Goal: Task Accomplishment & Management: Use online tool/utility

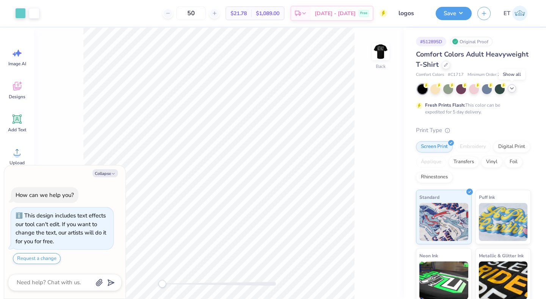
click at [512, 89] on polyline at bounding box center [511, 89] width 3 height 2
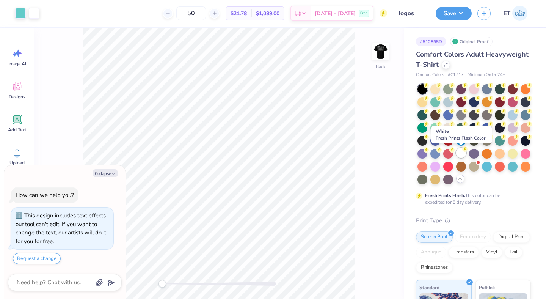
click at [461, 152] on div at bounding box center [461, 153] width 10 height 10
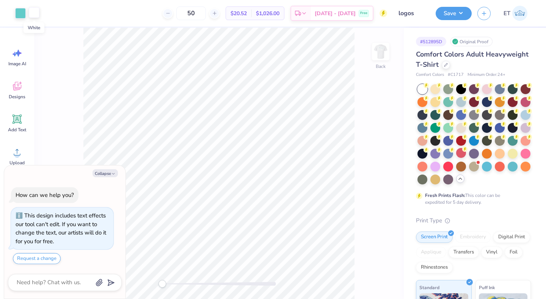
click at [33, 9] on div at bounding box center [34, 12] width 11 height 11
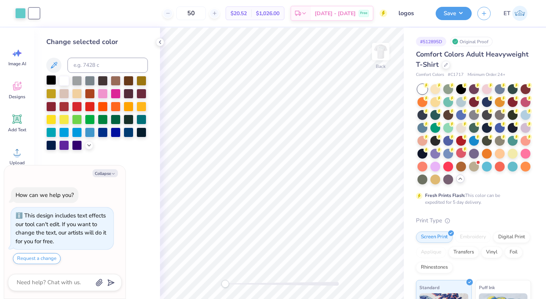
click at [52, 82] on div at bounding box center [51, 80] width 10 height 10
click at [383, 56] on img at bounding box center [380, 51] width 30 height 30
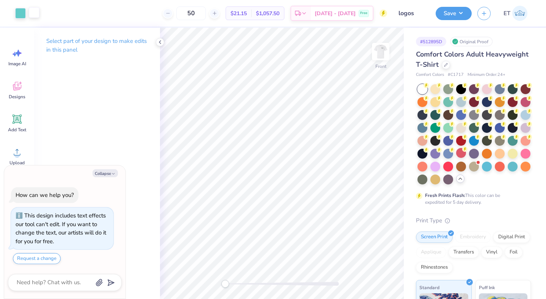
click at [36, 13] on div at bounding box center [34, 12] width 11 height 11
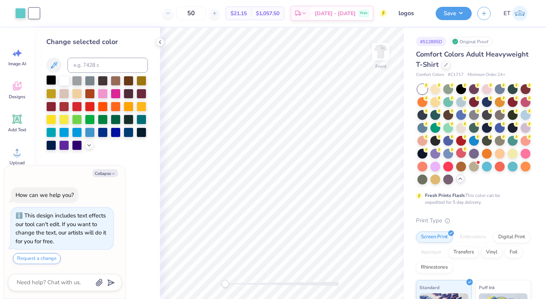
click at [52, 81] on div at bounding box center [51, 80] width 10 height 10
click at [464, 14] on button "Save" at bounding box center [453, 12] width 36 height 13
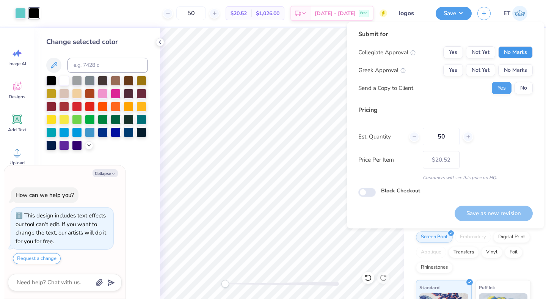
click at [513, 50] on button "No Marks" at bounding box center [515, 52] width 34 height 12
click at [514, 77] on div "Collegiate Approval Yes Not Yet No Marks Greek Approval Yes Not Yet No Marks Se…" at bounding box center [445, 70] width 174 height 48
click at [514, 74] on button "No Marks" at bounding box center [515, 70] width 34 height 12
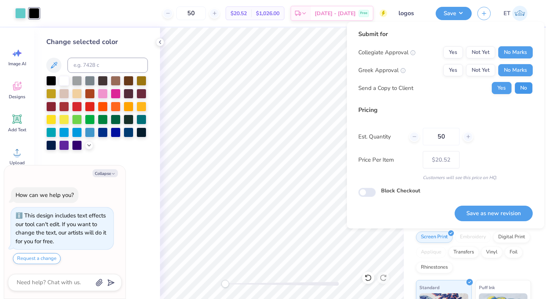
click at [521, 91] on button "No" at bounding box center [523, 88] width 18 height 12
click at [513, 208] on button "Save as new revision" at bounding box center [493, 213] width 78 height 16
type textarea "x"
type input "– –"
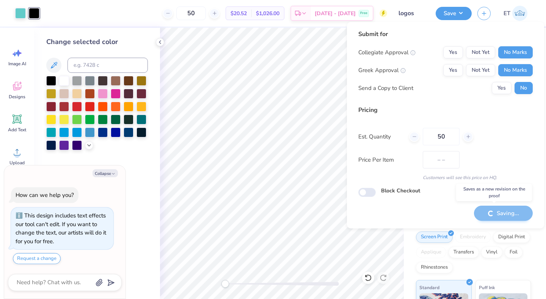
type textarea "x"
type input "$20.52"
type textarea "x"
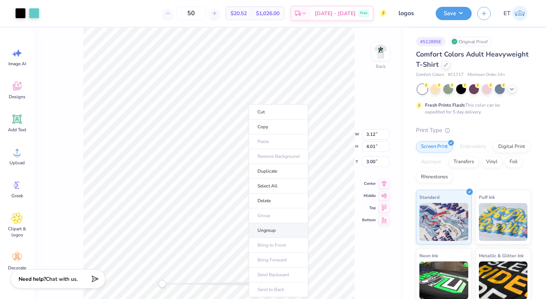
click at [278, 228] on li "Ungroup" at bounding box center [279, 230] width 60 height 15
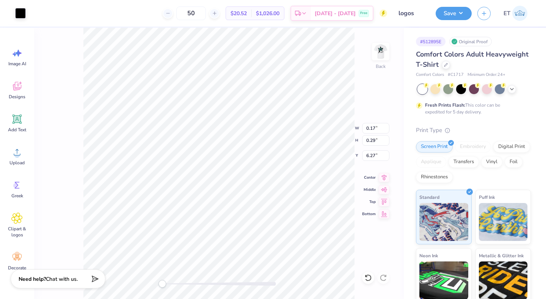
type input "1.26"
type input "0.46"
type input "5.85"
click at [25, 12] on div at bounding box center [20, 12] width 11 height 11
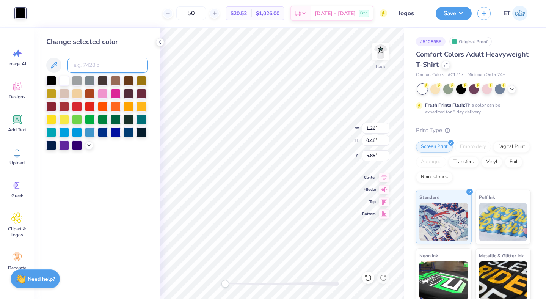
click at [111, 62] on input at bounding box center [107, 65] width 80 height 15
type input "325"
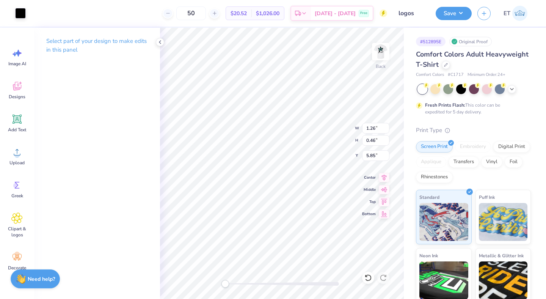
type input "0.18"
type input "0.27"
type input "6.13"
type input "1.26"
type input "0.46"
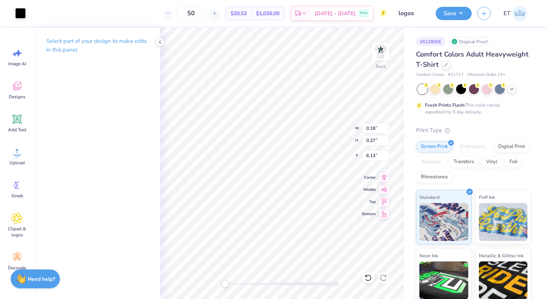
type input "5.85"
click at [329, 138] on div "Back W 1.26 1.26 " H 0.46 0.46 " Y 5.85 5.85 " Center Middle Top Bottom" at bounding box center [282, 163] width 244 height 271
click at [23, 12] on div at bounding box center [20, 12] width 11 height 11
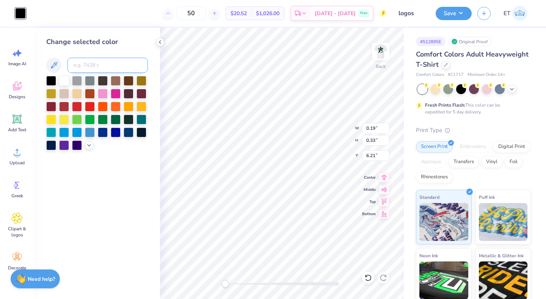
click at [102, 71] on input at bounding box center [107, 65] width 80 height 15
type input "325"
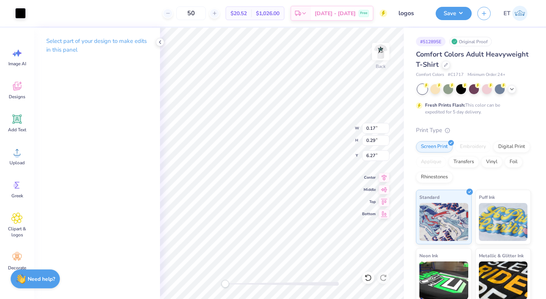
click at [321, 132] on div "Back W 0.17 0.17 " H 0.29 0.29 " Y 6.27 6.27 " Center Middle Top Bottom" at bounding box center [282, 163] width 244 height 271
click at [24, 16] on div at bounding box center [20, 12] width 11 height 11
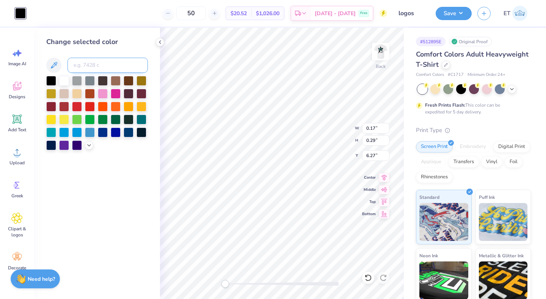
click at [104, 66] on input at bounding box center [107, 65] width 80 height 15
type input "325"
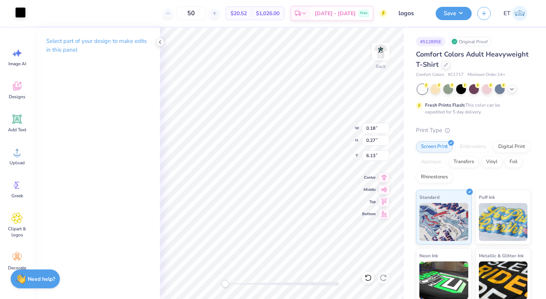
click at [20, 13] on div at bounding box center [20, 12] width 11 height 11
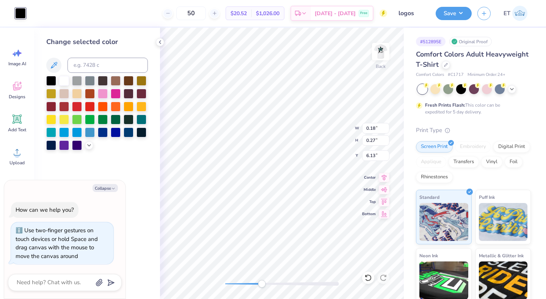
drag, startPoint x: 228, startPoint y: 283, endPoint x: 266, endPoint y: 283, distance: 38.3
click at [265, 283] on div "Accessibility label" at bounding box center [262, 284] width 8 height 8
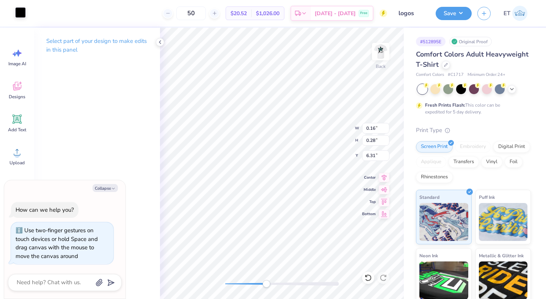
click at [19, 16] on div at bounding box center [20, 12] width 11 height 11
type textarea "x"
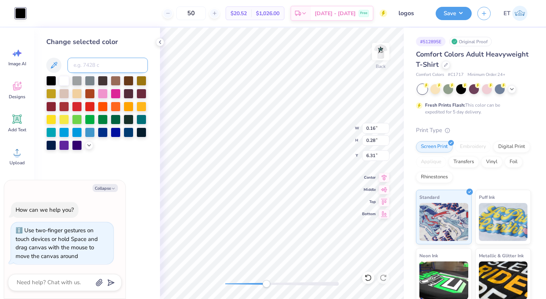
click at [92, 68] on input at bounding box center [107, 65] width 80 height 15
type input "325"
type textarea "x"
type input "0.45"
type input "0.23"
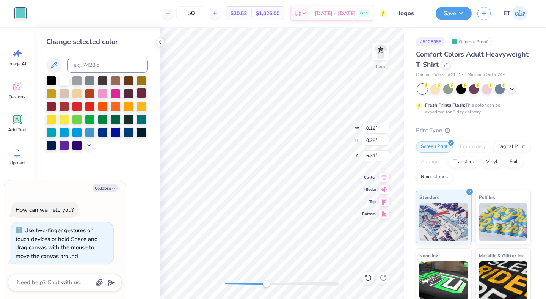
type input "6.13"
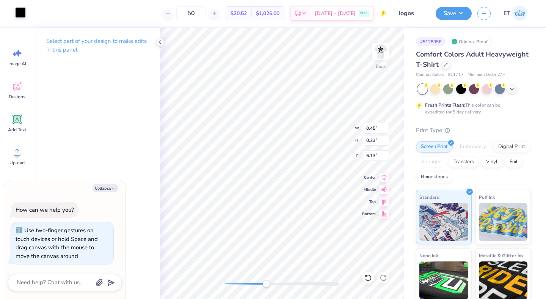
click at [21, 11] on div at bounding box center [20, 12] width 11 height 11
type textarea "x"
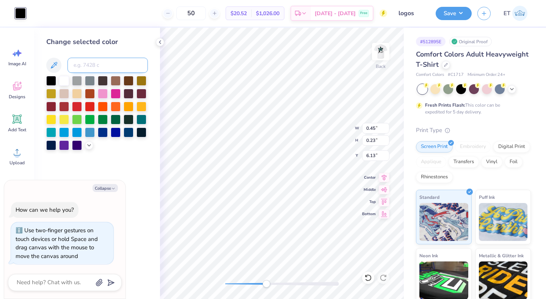
click at [91, 60] on input at bounding box center [107, 65] width 80 height 15
type input "325"
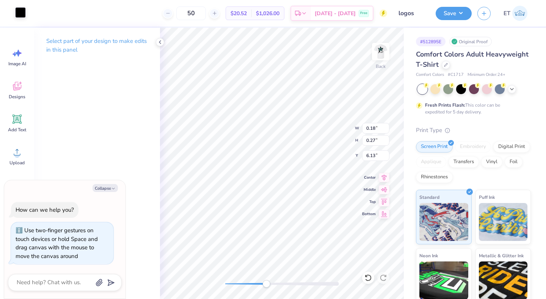
click at [19, 13] on div at bounding box center [20, 12] width 11 height 11
type textarea "x"
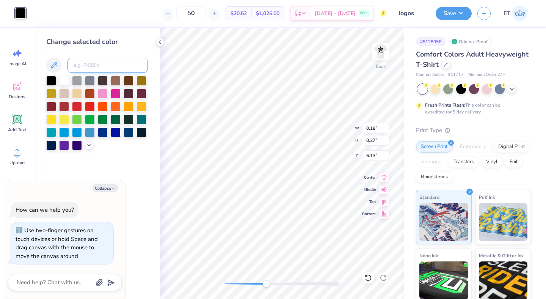
click at [88, 64] on input at bounding box center [107, 65] width 80 height 15
type input "325"
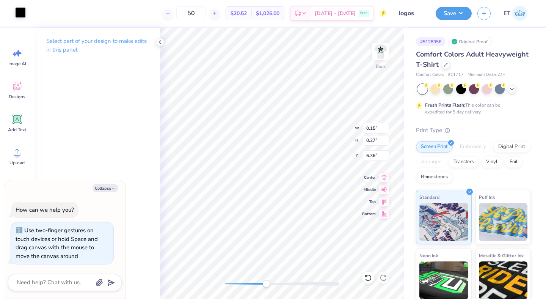
click at [20, 17] on div at bounding box center [20, 12] width 11 height 11
type textarea "x"
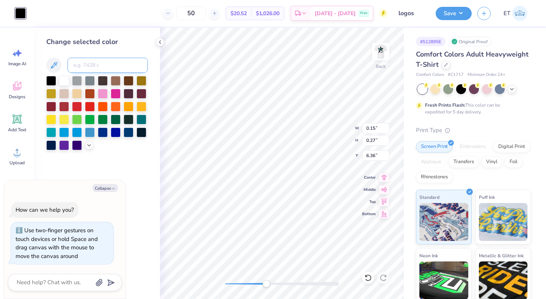
click at [96, 68] on input at bounding box center [107, 65] width 80 height 15
type input "325"
type textarea "x"
type input "325"
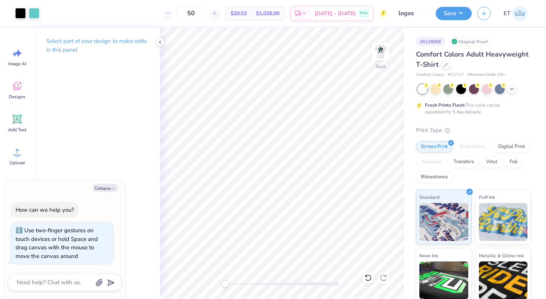
click at [211, 289] on div "Back" at bounding box center [282, 163] width 244 height 271
click at [381, 51] on img at bounding box center [380, 51] width 30 height 30
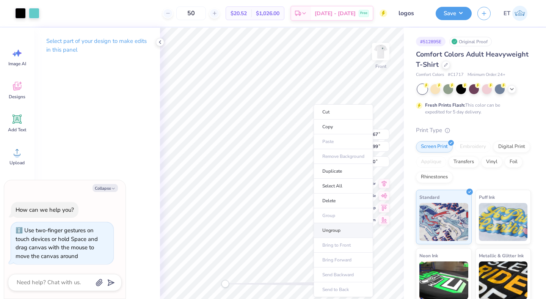
click at [338, 229] on li "Ungroup" at bounding box center [343, 230] width 60 height 15
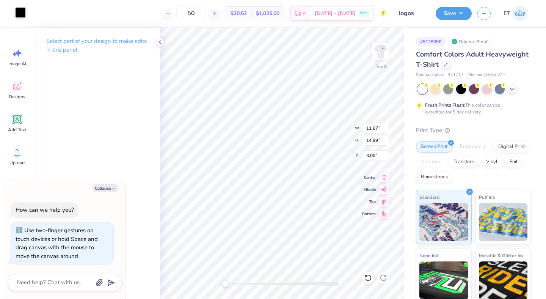
click at [19, 16] on div at bounding box center [20, 12] width 11 height 11
click at [22, 15] on div at bounding box center [20, 12] width 11 height 11
type textarea "x"
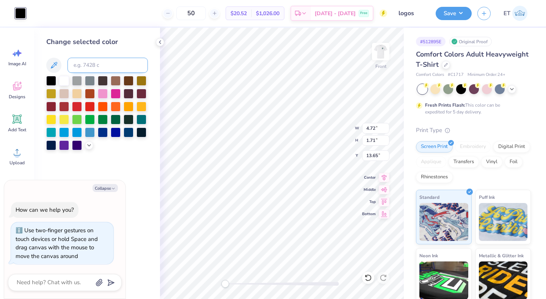
click at [93, 66] on input at bounding box center [107, 65] width 80 height 15
type input "325"
type textarea "x"
type input "1.68"
type input "0.85"
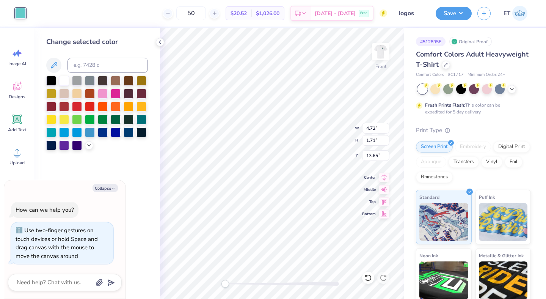
type input "14.68"
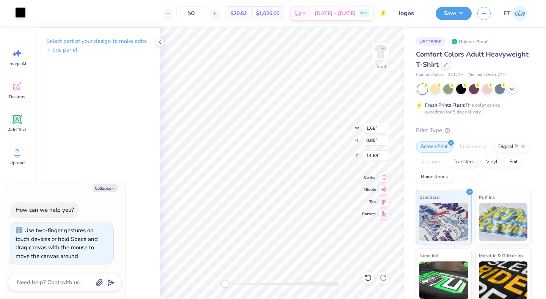
click at [17, 14] on div at bounding box center [20, 12] width 11 height 11
type textarea "x"
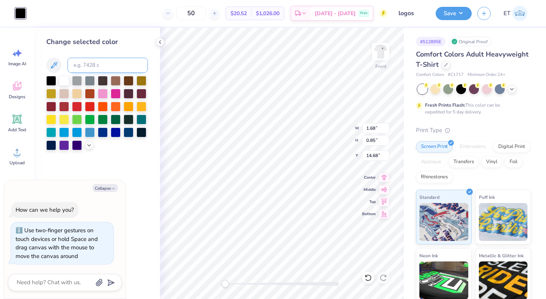
click at [88, 62] on input at bounding box center [107, 65] width 80 height 15
type input "325"
type textarea "x"
type input "0.68"
type input "1.01"
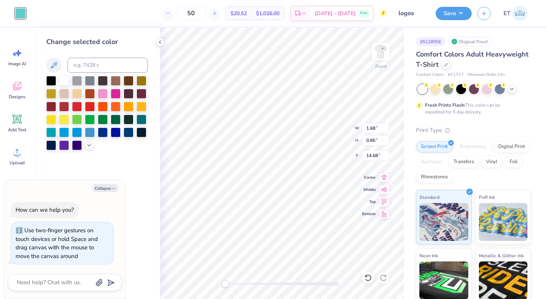
type input "14.69"
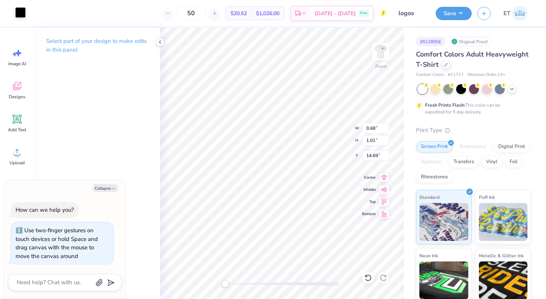
click at [19, 12] on div at bounding box center [20, 12] width 11 height 11
type textarea "x"
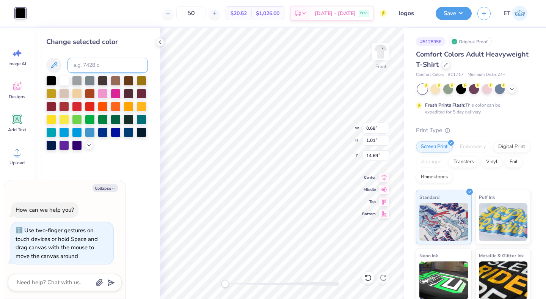
click at [76, 66] on input at bounding box center [107, 65] width 80 height 15
type input "325"
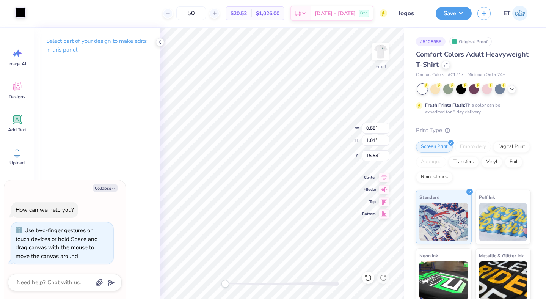
click at [18, 10] on div at bounding box center [20, 12] width 11 height 11
type textarea "x"
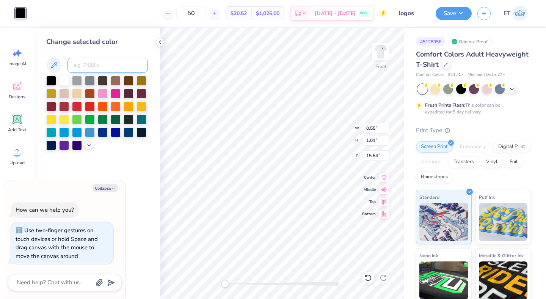
click at [87, 63] on input at bounding box center [107, 65] width 80 height 15
type input "325"
type textarea "x"
type input "0.60"
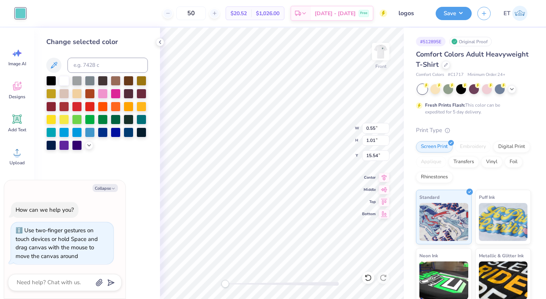
type input "1.04"
type input "15.37"
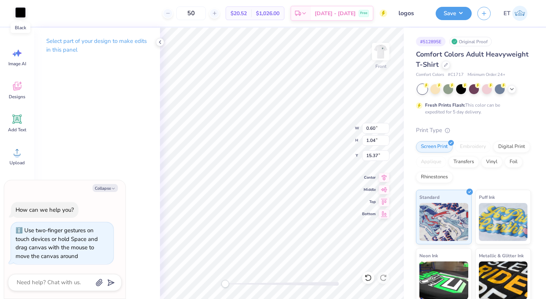
click at [23, 14] on div at bounding box center [20, 12] width 11 height 11
type textarea "x"
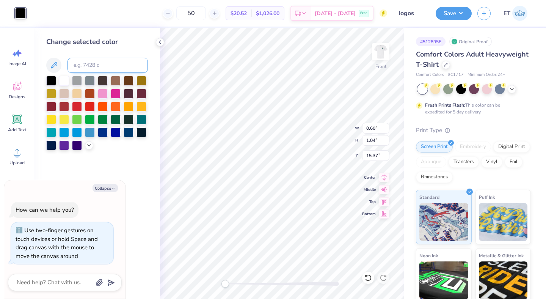
click at [97, 65] on input at bounding box center [107, 65] width 80 height 15
type input "325"
type textarea "x"
type input "0.65"
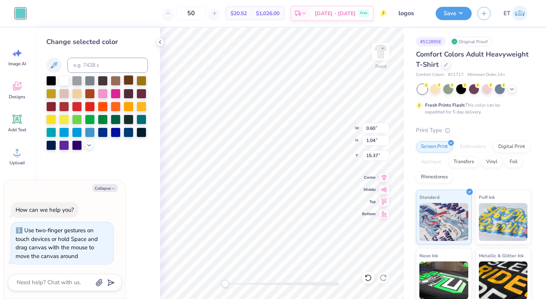
type input "1.10"
type input "15.21"
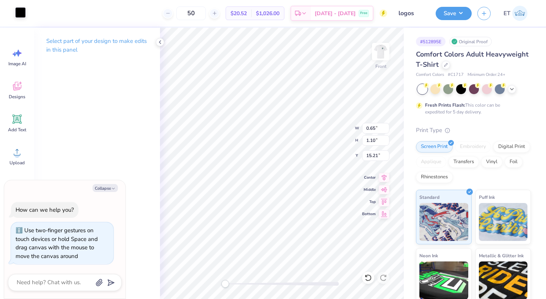
click at [22, 15] on div at bounding box center [20, 12] width 11 height 11
type textarea "x"
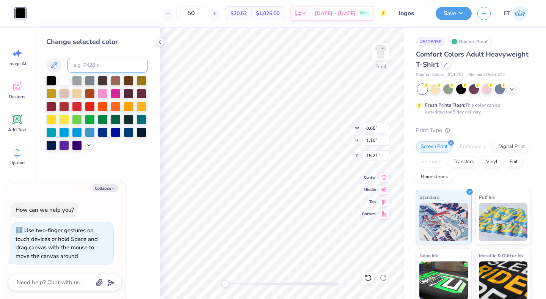
click at [78, 58] on input at bounding box center [107, 65] width 80 height 15
type input "325"
type textarea "x"
type input "0.72"
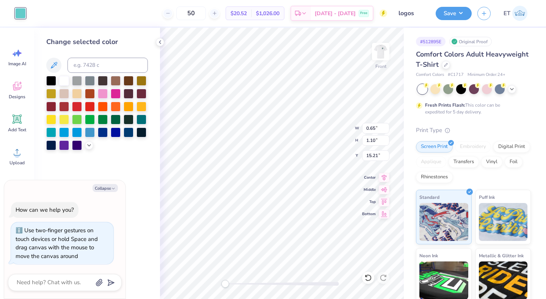
type input "1.21"
type input "14.99"
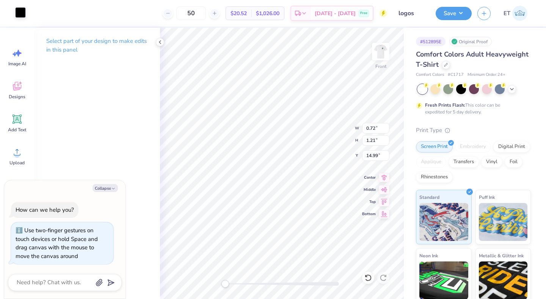
click at [22, 12] on div at bounding box center [20, 12] width 11 height 11
type textarea "x"
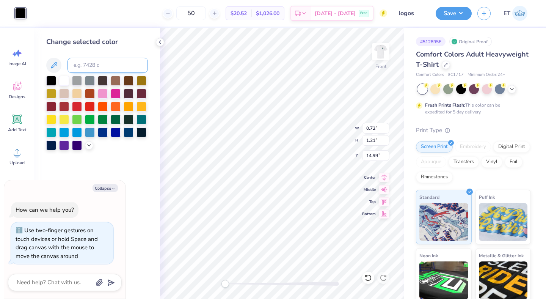
click at [98, 68] on input at bounding box center [107, 65] width 80 height 15
type input "325"
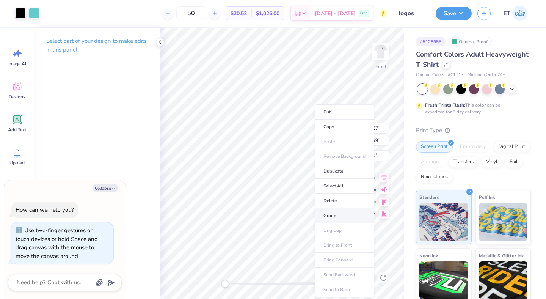
click at [331, 220] on li "Group" at bounding box center [345, 215] width 60 height 15
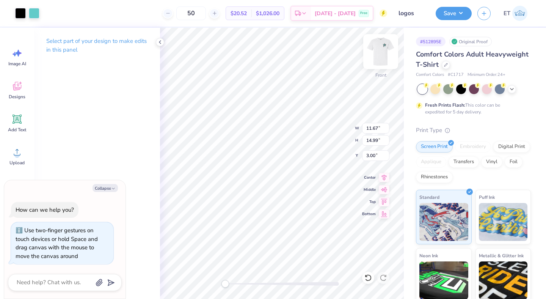
click at [388, 52] on img at bounding box center [380, 51] width 30 height 30
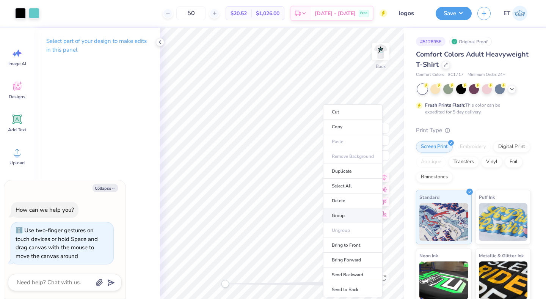
click at [344, 209] on li "Group" at bounding box center [353, 215] width 60 height 15
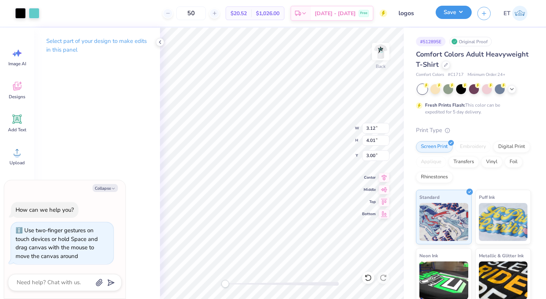
click at [457, 17] on button "Save" at bounding box center [453, 12] width 36 height 13
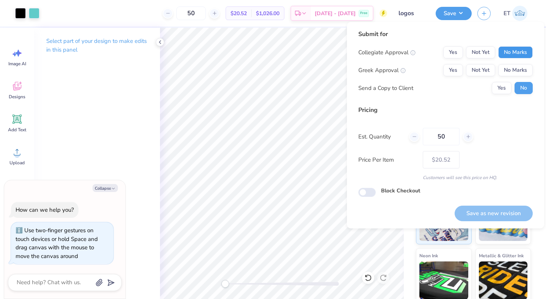
click at [520, 51] on button "No Marks" at bounding box center [515, 52] width 34 height 12
click at [522, 70] on button "No Marks" at bounding box center [515, 70] width 34 height 12
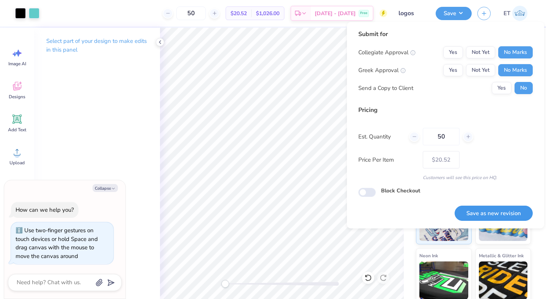
click at [491, 215] on button "Save as new revision" at bounding box center [493, 213] width 78 height 16
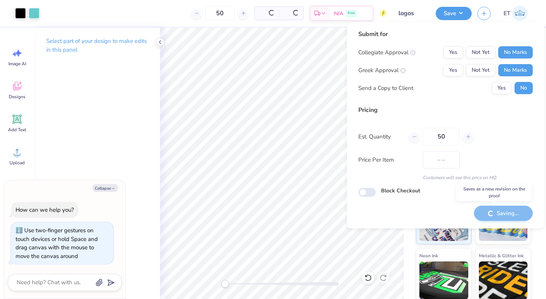
type textarea "x"
type input "– –"
type textarea "x"
type input "$20.52"
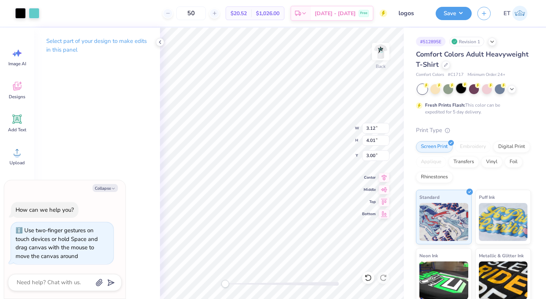
click at [464, 88] on div at bounding box center [461, 88] width 10 height 10
click at [23, 13] on div at bounding box center [20, 12] width 11 height 11
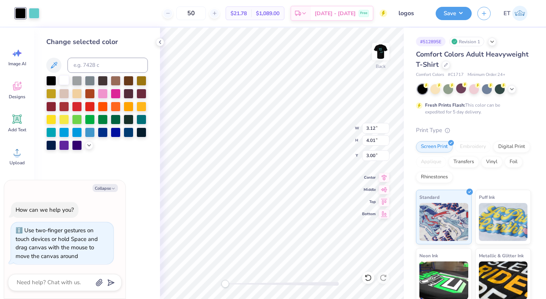
click at [66, 80] on div at bounding box center [64, 80] width 10 height 10
click at [512, 91] on icon at bounding box center [512, 88] width 6 height 6
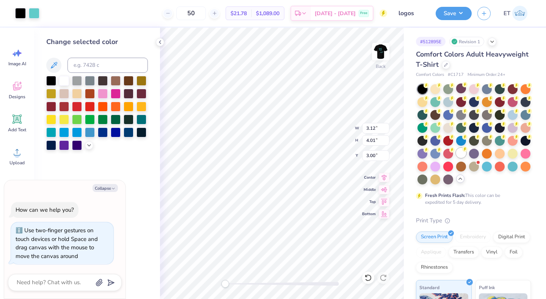
click at [460, 154] on div at bounding box center [461, 153] width 10 height 10
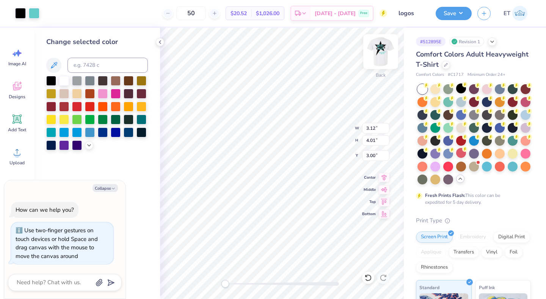
click at [378, 54] on img at bounding box center [380, 51] width 30 height 30
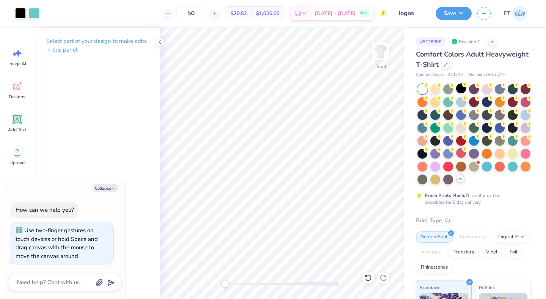
click at [378, 54] on img at bounding box center [380, 51] width 15 height 15
type textarea "x"
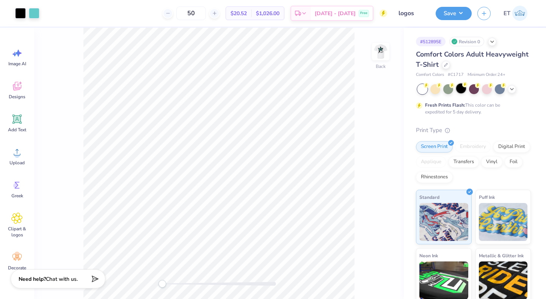
click at [461, 90] on div at bounding box center [461, 88] width 10 height 10
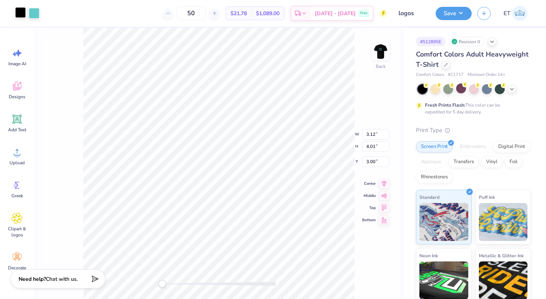
click at [21, 13] on div at bounding box center [20, 12] width 11 height 11
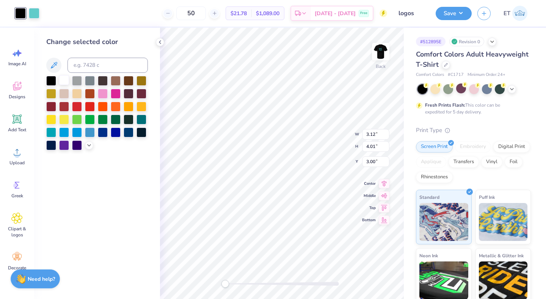
click at [64, 79] on div at bounding box center [64, 80] width 10 height 10
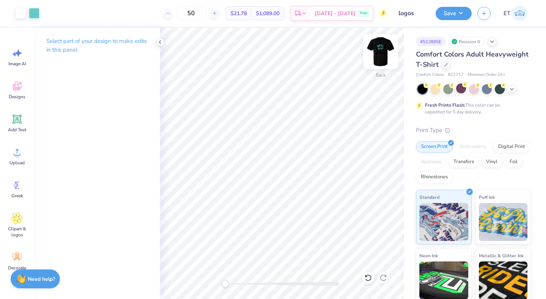
click at [376, 55] on img at bounding box center [380, 51] width 30 height 30
click at [16, 10] on div at bounding box center [20, 12] width 11 height 11
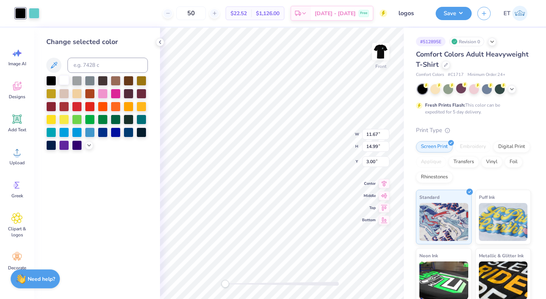
click at [63, 84] on div at bounding box center [64, 80] width 10 height 10
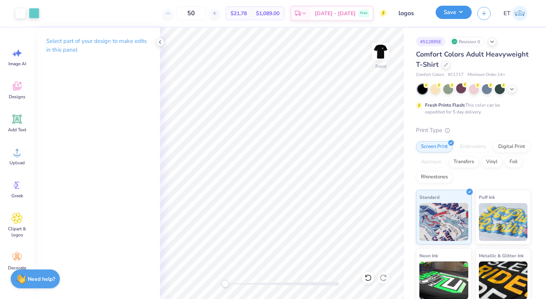
click at [453, 11] on button "Save" at bounding box center [453, 12] width 36 height 13
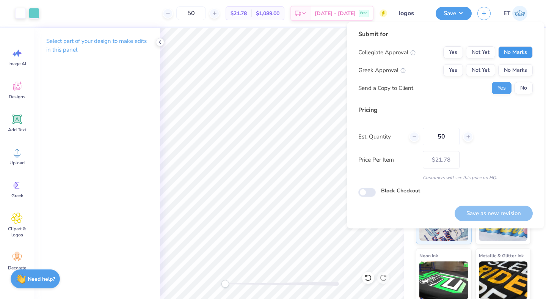
click at [514, 56] on button "No Marks" at bounding box center [515, 52] width 34 height 12
click at [515, 70] on button "No Marks" at bounding box center [515, 70] width 34 height 12
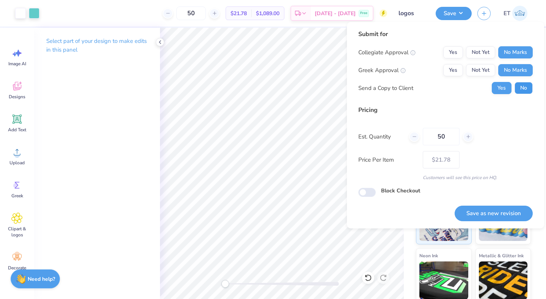
click at [519, 85] on button "No" at bounding box center [523, 88] width 18 height 12
click at [511, 216] on button "Save as new revision" at bounding box center [493, 213] width 78 height 16
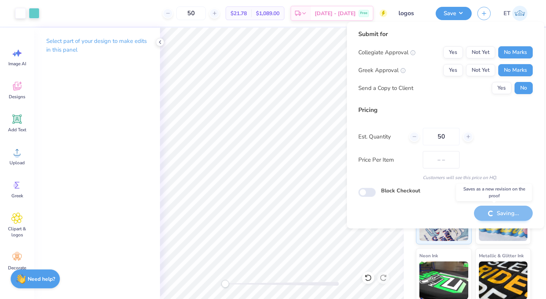
type input "$21.78"
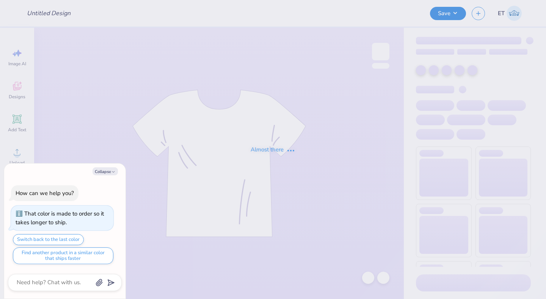
type textarea "x"
type input "logos"
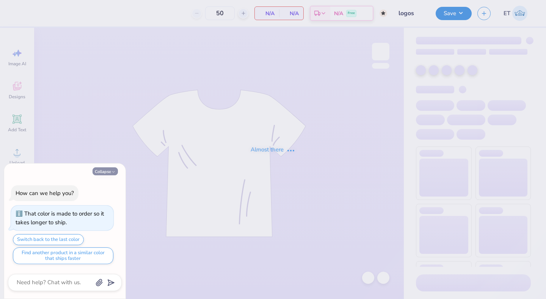
click at [105, 169] on button "Collapse" at bounding box center [104, 171] width 25 height 8
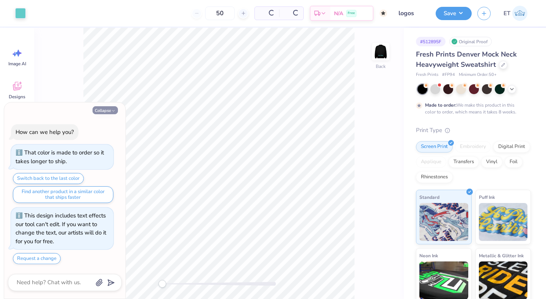
click at [112, 110] on polyline "button" at bounding box center [113, 110] width 2 height 1
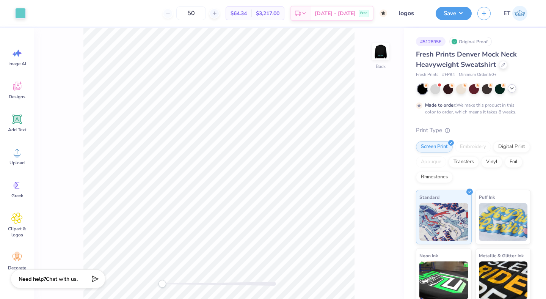
click at [514, 90] on icon at bounding box center [512, 88] width 6 height 6
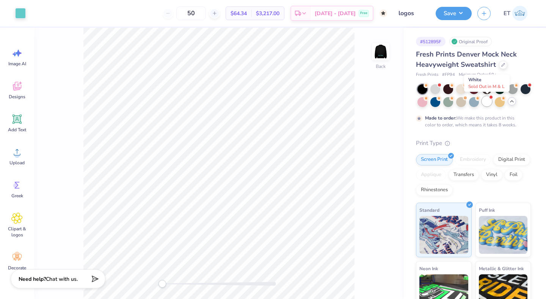
click at [488, 99] on div at bounding box center [487, 101] width 10 height 10
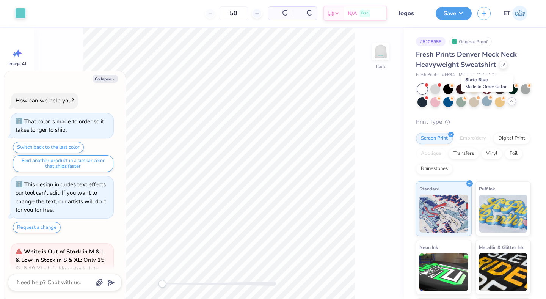
scroll to position [246, 0]
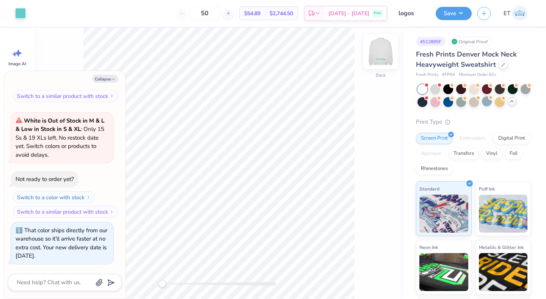
click at [379, 53] on img at bounding box center [380, 51] width 30 height 30
click at [448, 19] on div "Save" at bounding box center [453, 13] width 36 height 13
click at [456, 16] on button "Save" at bounding box center [453, 12] width 36 height 13
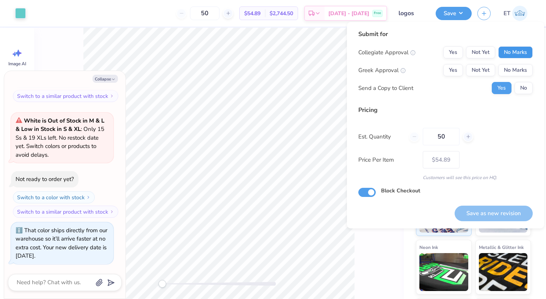
click at [514, 47] on button "No Marks" at bounding box center [515, 52] width 34 height 12
click at [518, 64] on button "No Marks" at bounding box center [515, 70] width 34 height 12
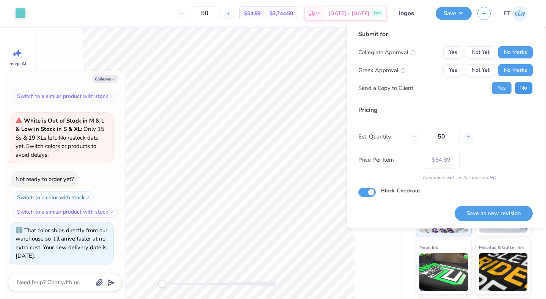
click at [524, 92] on button "No" at bounding box center [523, 88] width 18 height 12
click at [511, 213] on button "Save as new revision" at bounding box center [493, 213] width 78 height 16
type textarea "x"
type input "– –"
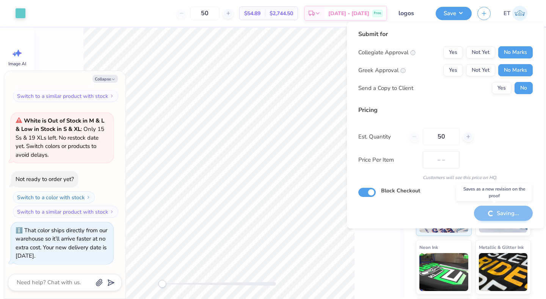
type textarea "x"
type input "$54.89"
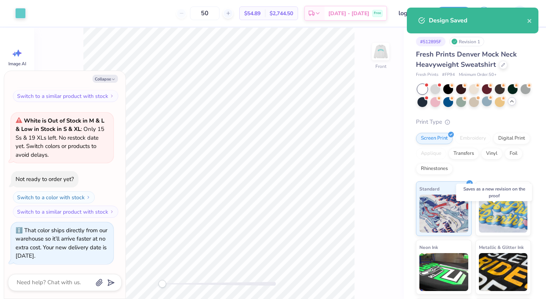
type textarea "x"
